Goal: Contribute content

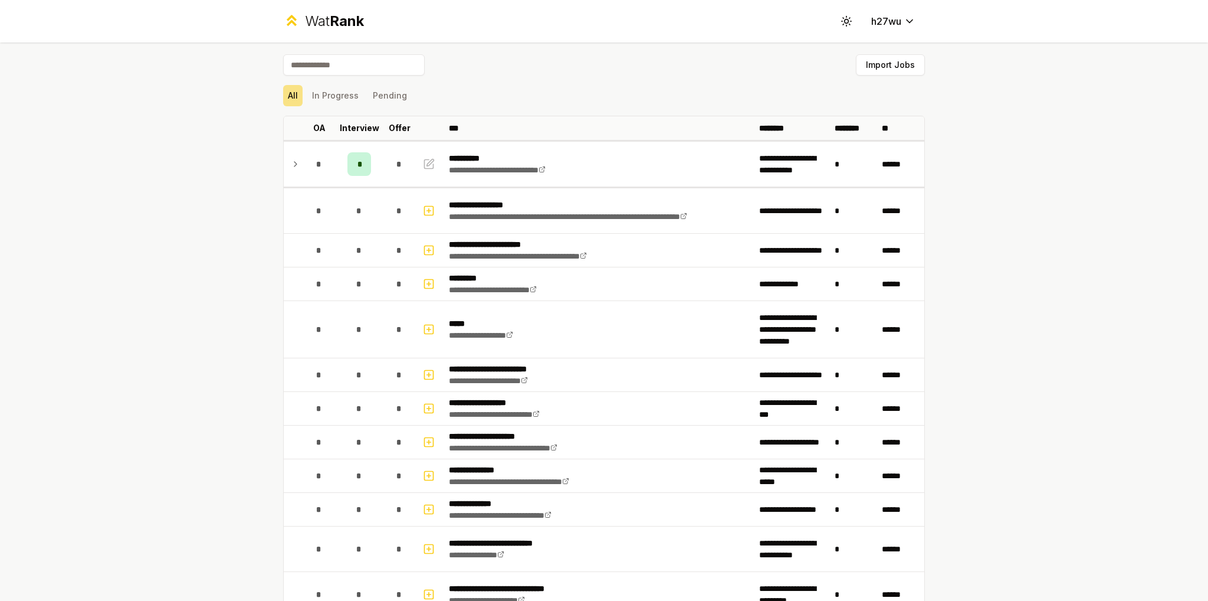
scroll to position [1671, 0]
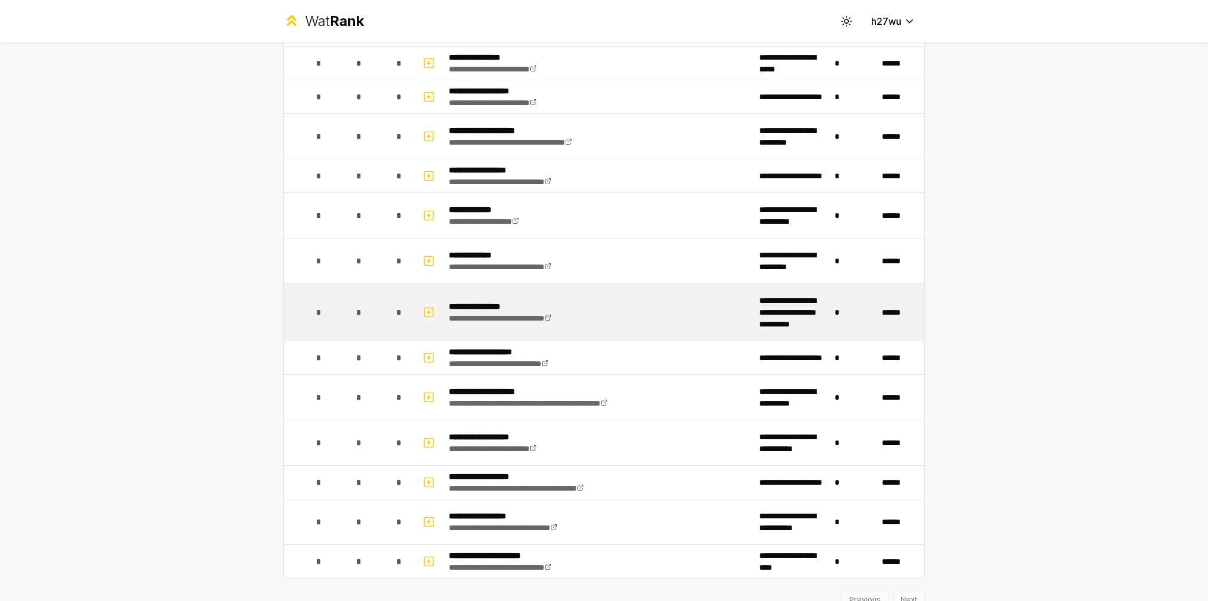
click at [427, 305] on icon "button" at bounding box center [429, 312] width 12 height 14
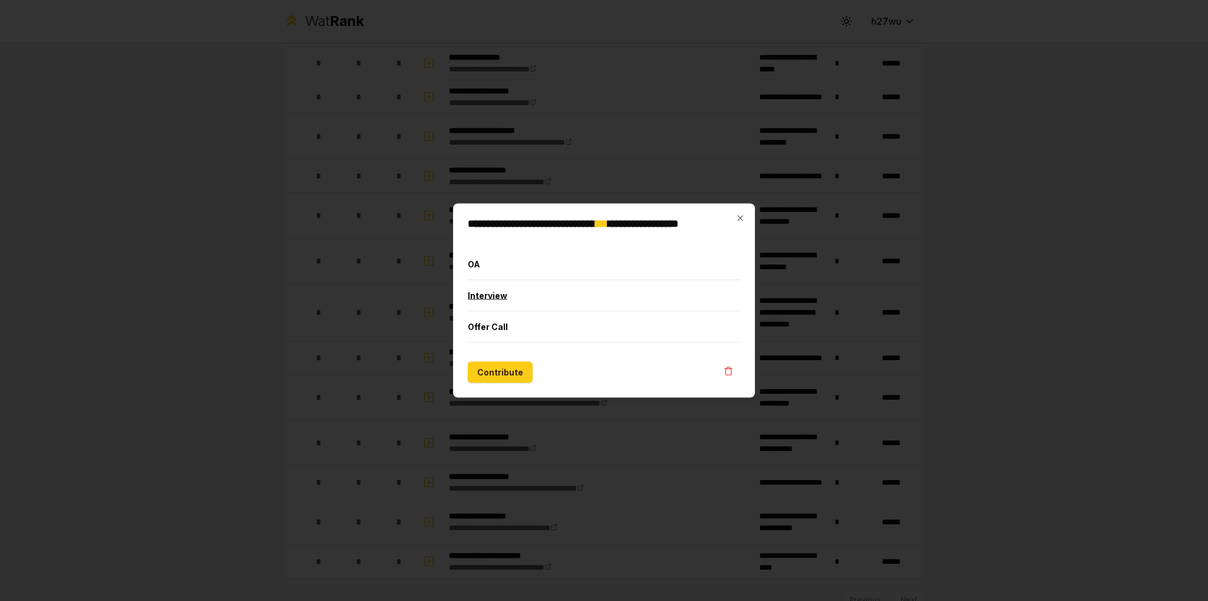
click at [527, 295] on button "Interview" at bounding box center [604, 295] width 273 height 31
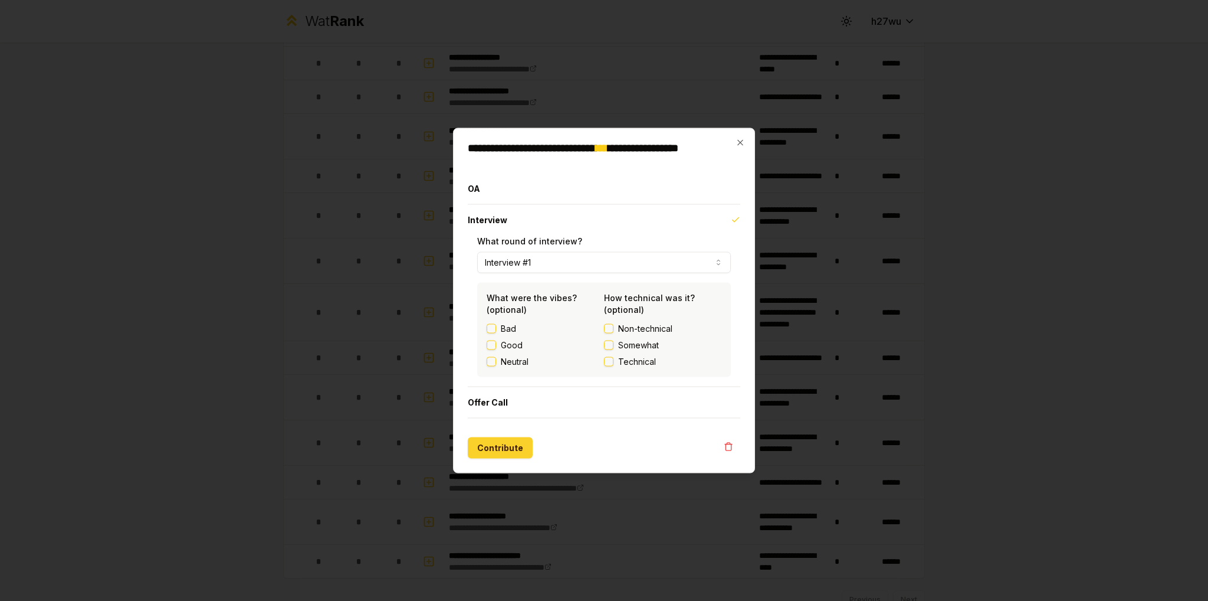
click at [509, 454] on button "Contribute" at bounding box center [500, 447] width 65 height 21
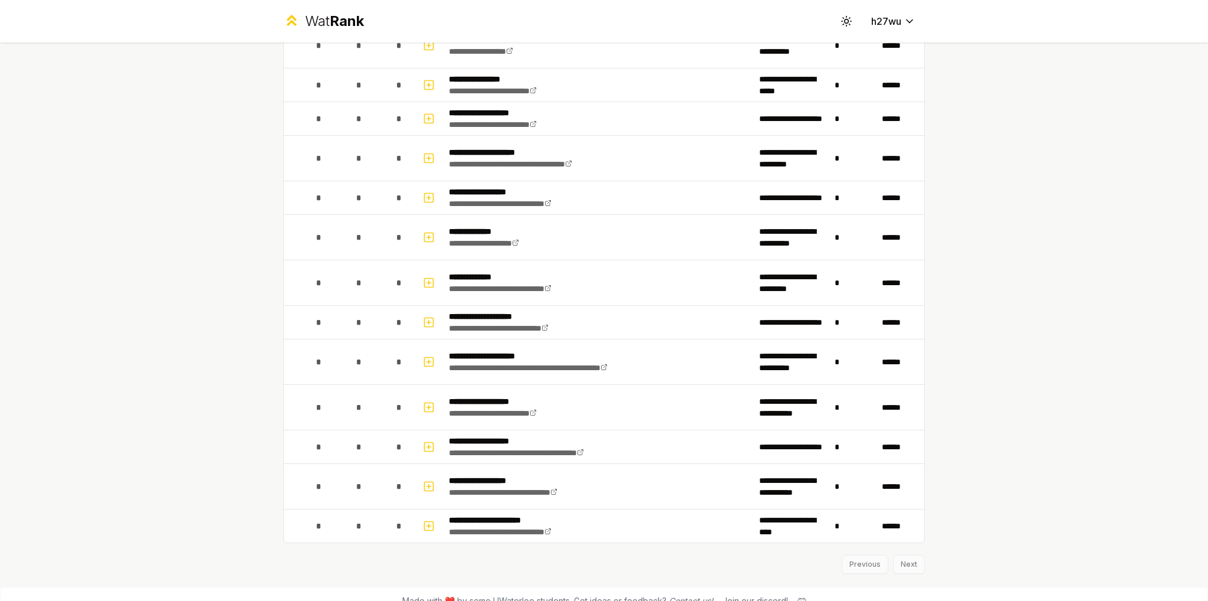
scroll to position [1715, 0]
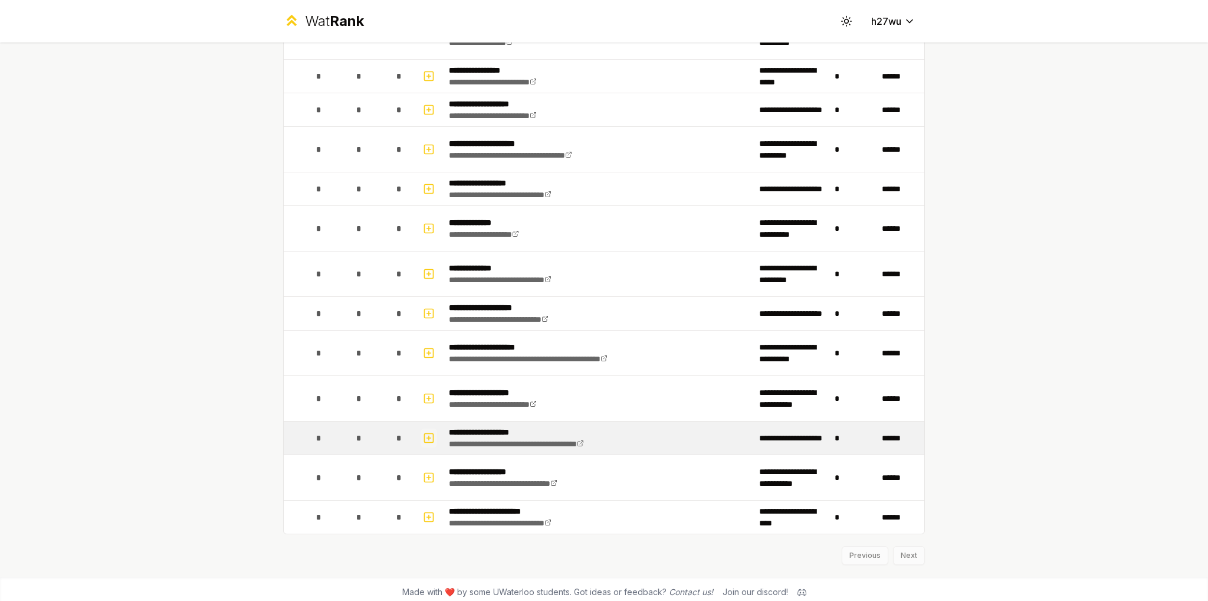
click at [421, 428] on button "button" at bounding box center [429, 437] width 17 height 19
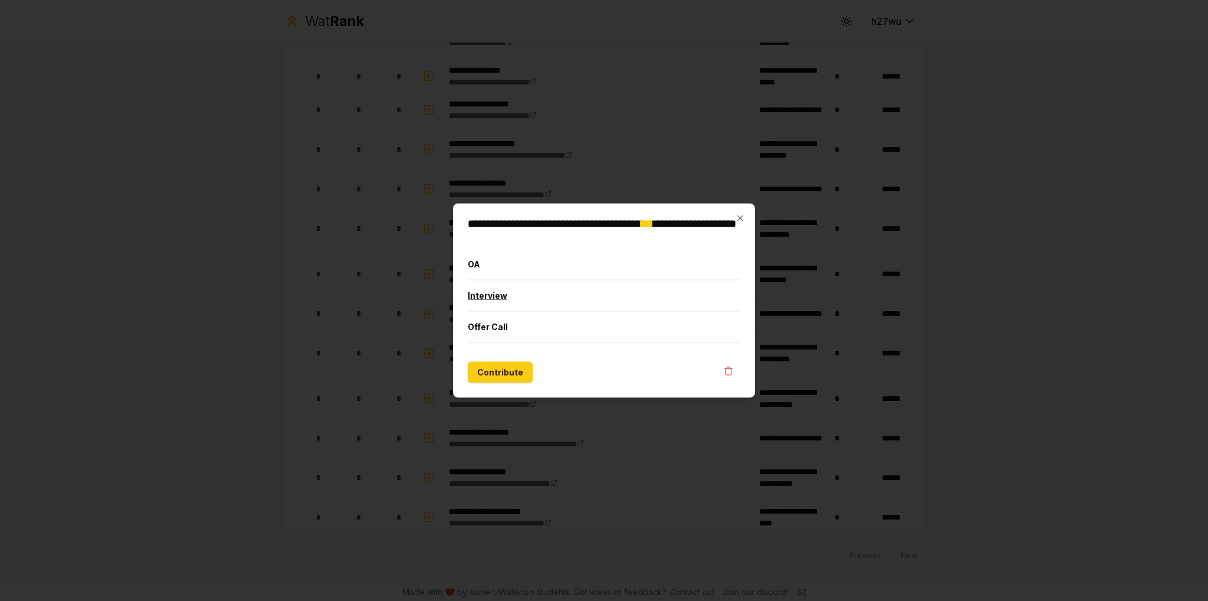
click at [531, 291] on button "Interview" at bounding box center [604, 295] width 273 height 31
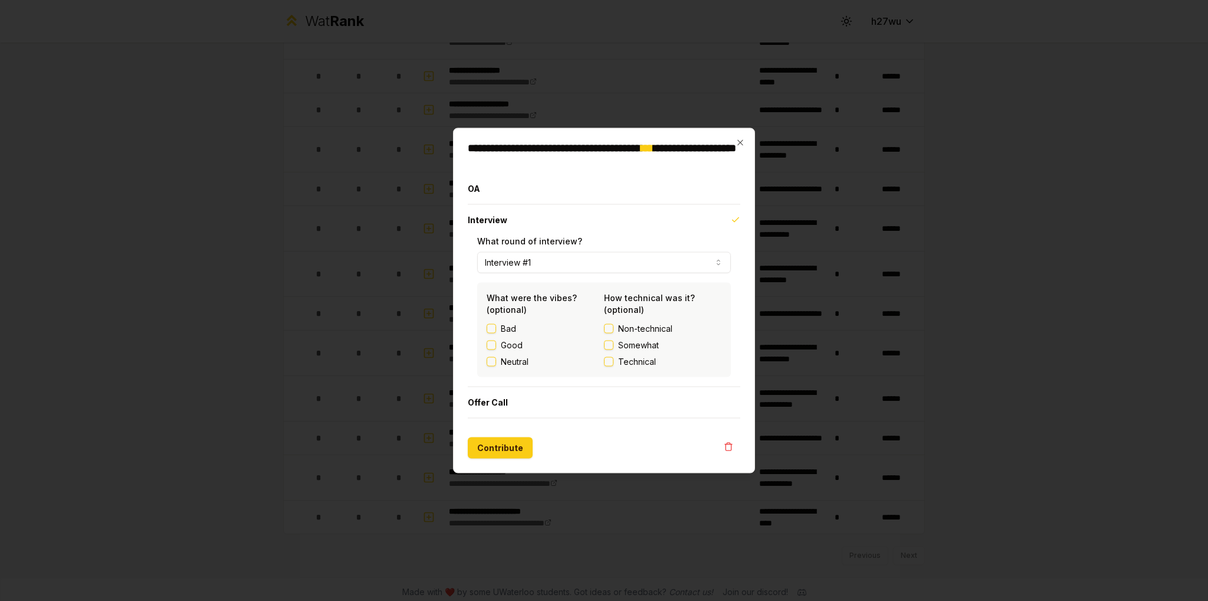
click at [500, 435] on form "**********" at bounding box center [604, 315] width 273 height 285
click at [500, 437] on button "Contribute" at bounding box center [500, 447] width 65 height 21
